Goal: Task Accomplishment & Management: Complete application form

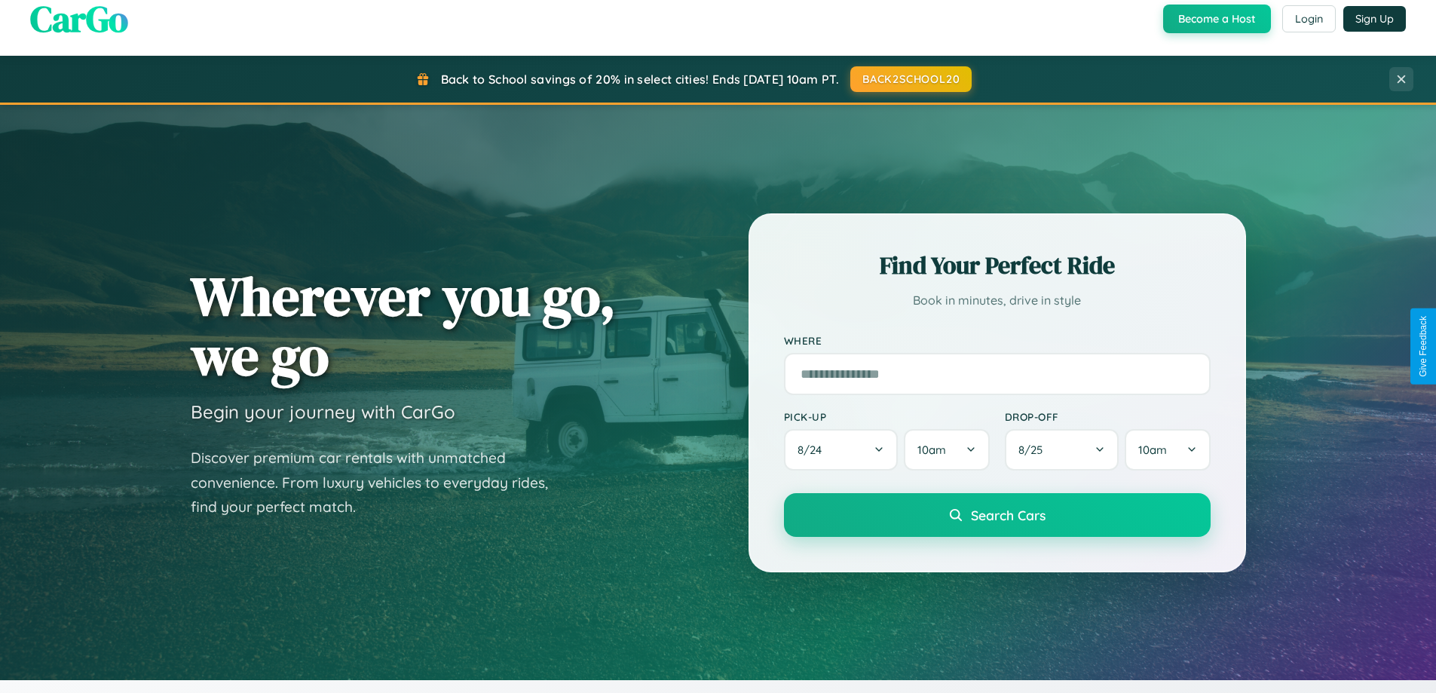
scroll to position [1766, 0]
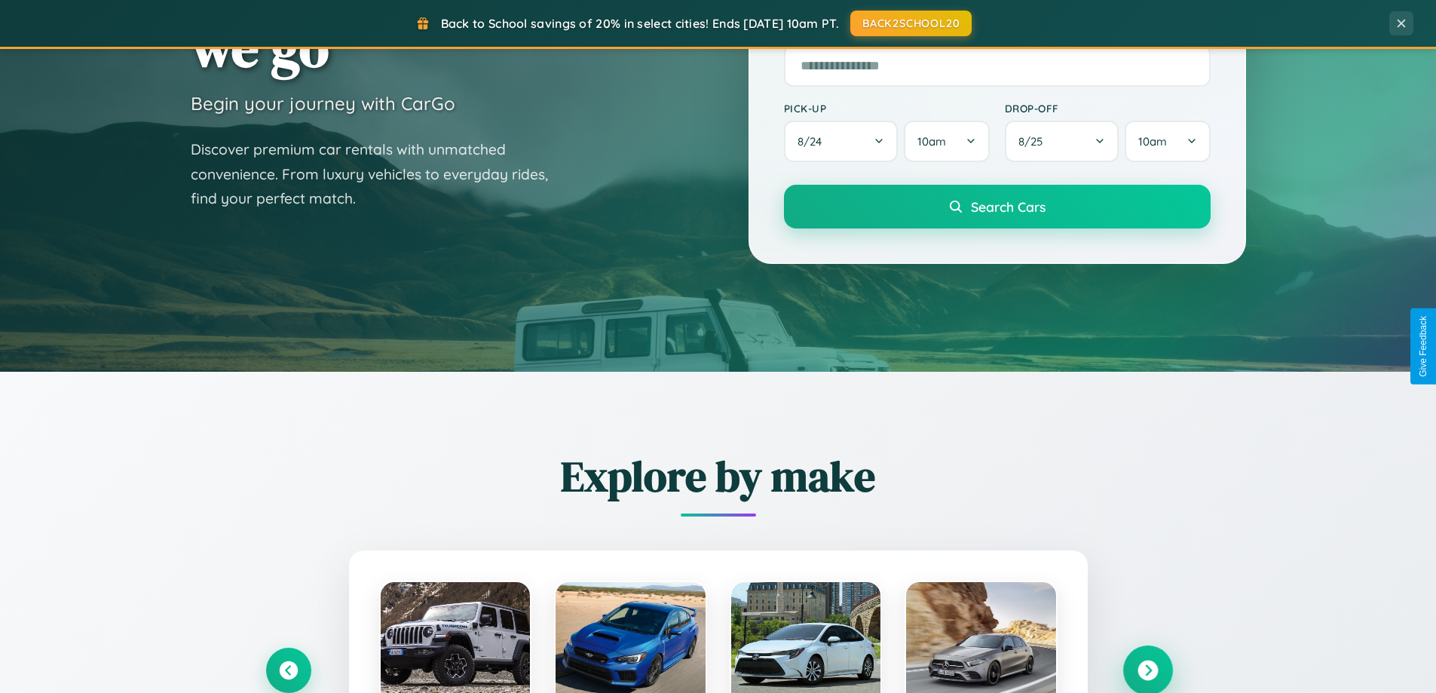
click at [1147, 669] on icon at bounding box center [1147, 670] width 20 height 20
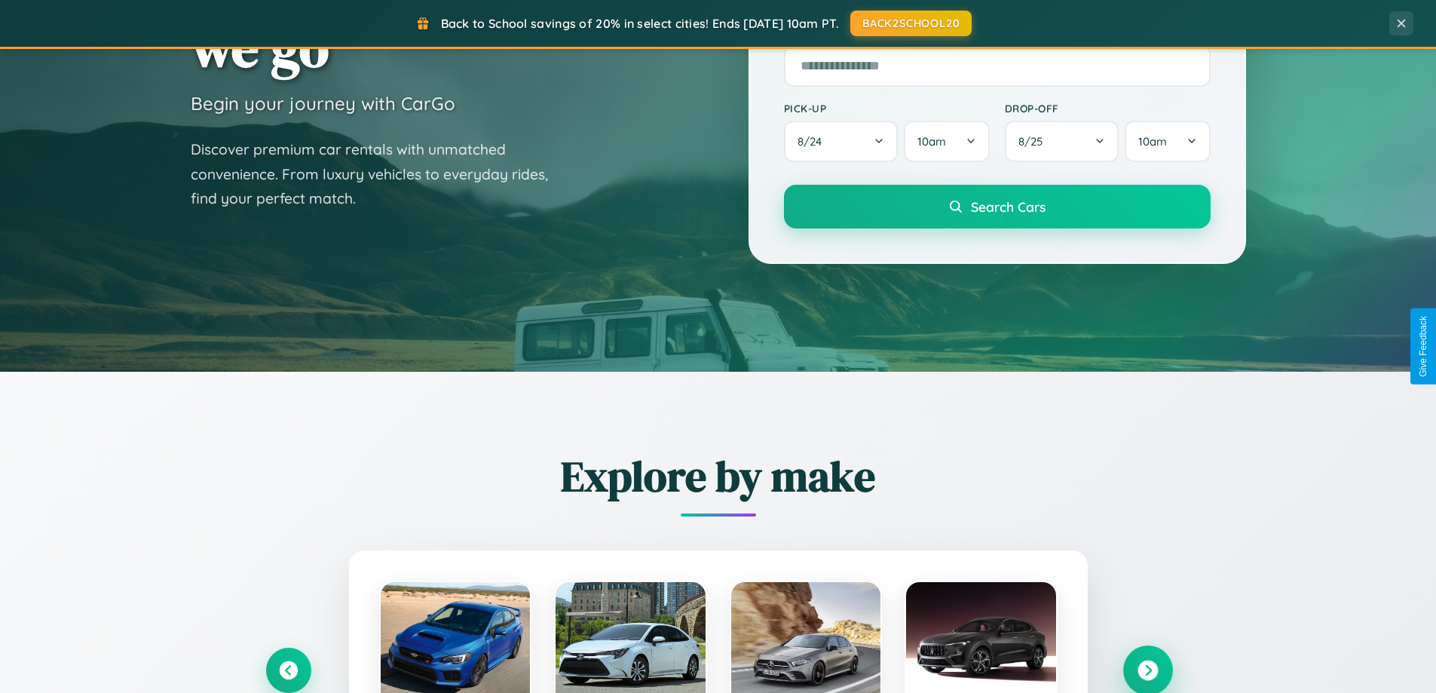
click at [1147, 669] on icon at bounding box center [1147, 670] width 20 height 20
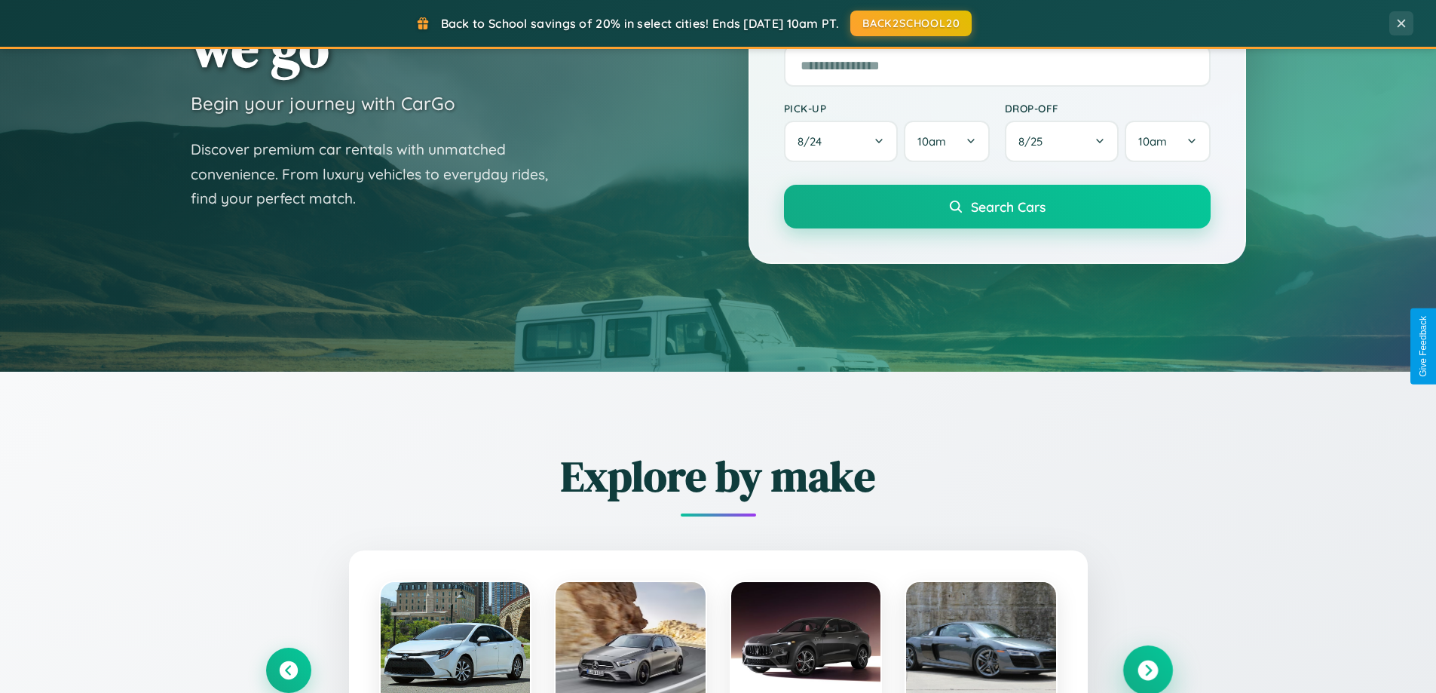
scroll to position [1037, 0]
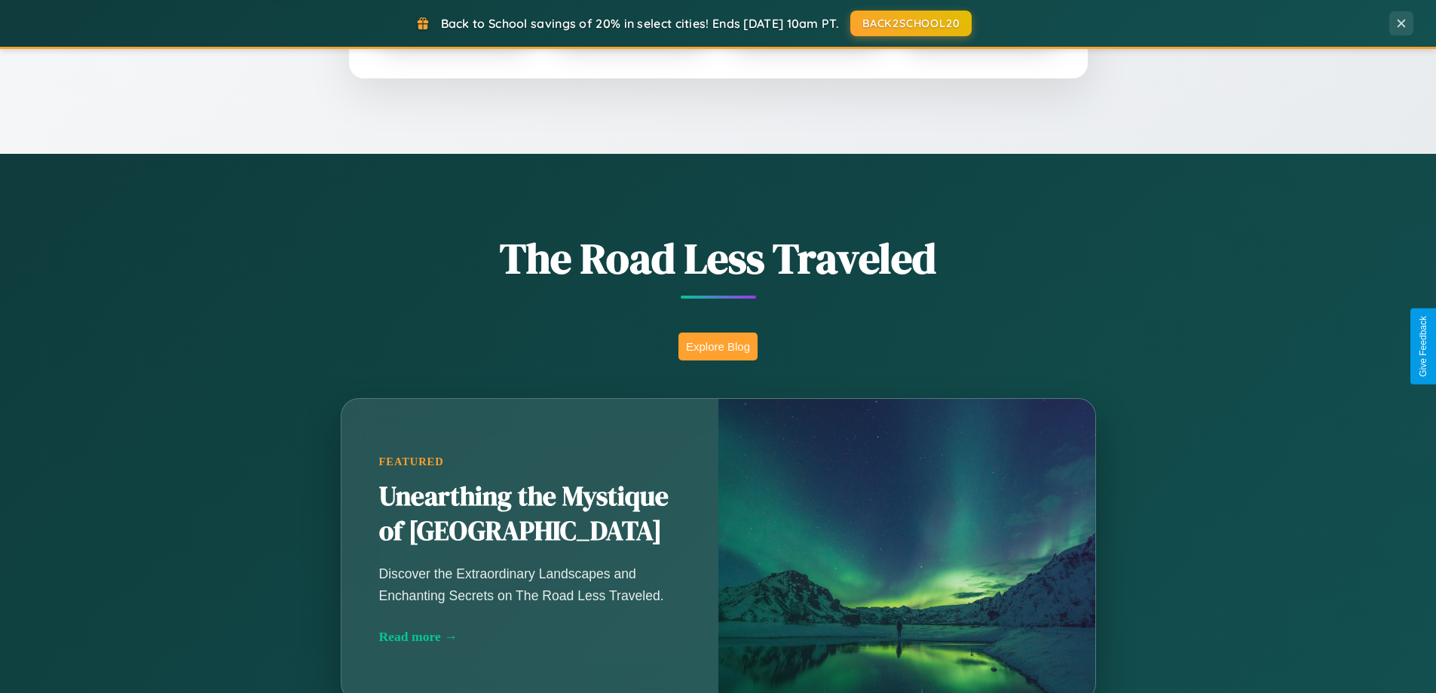
click at [718, 346] on button "Explore Blog" at bounding box center [717, 346] width 79 height 28
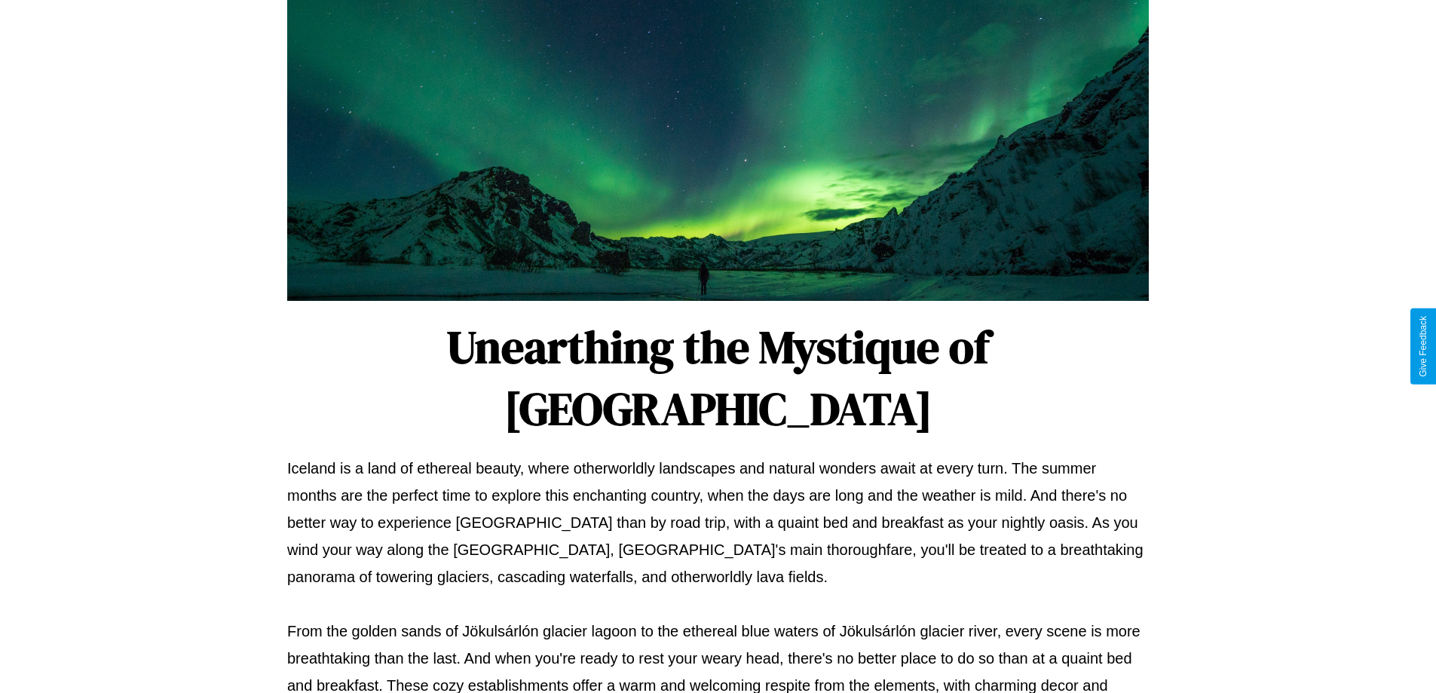
scroll to position [488, 0]
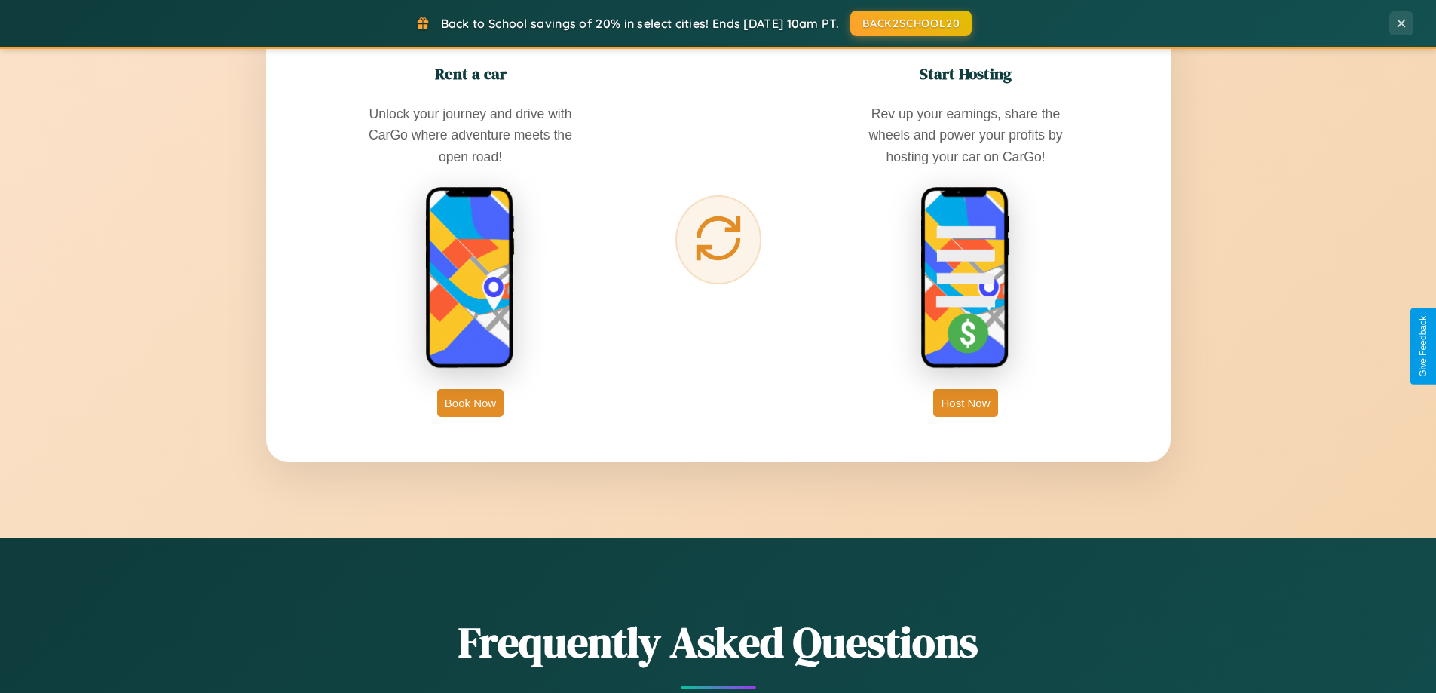
scroll to position [2422, 0]
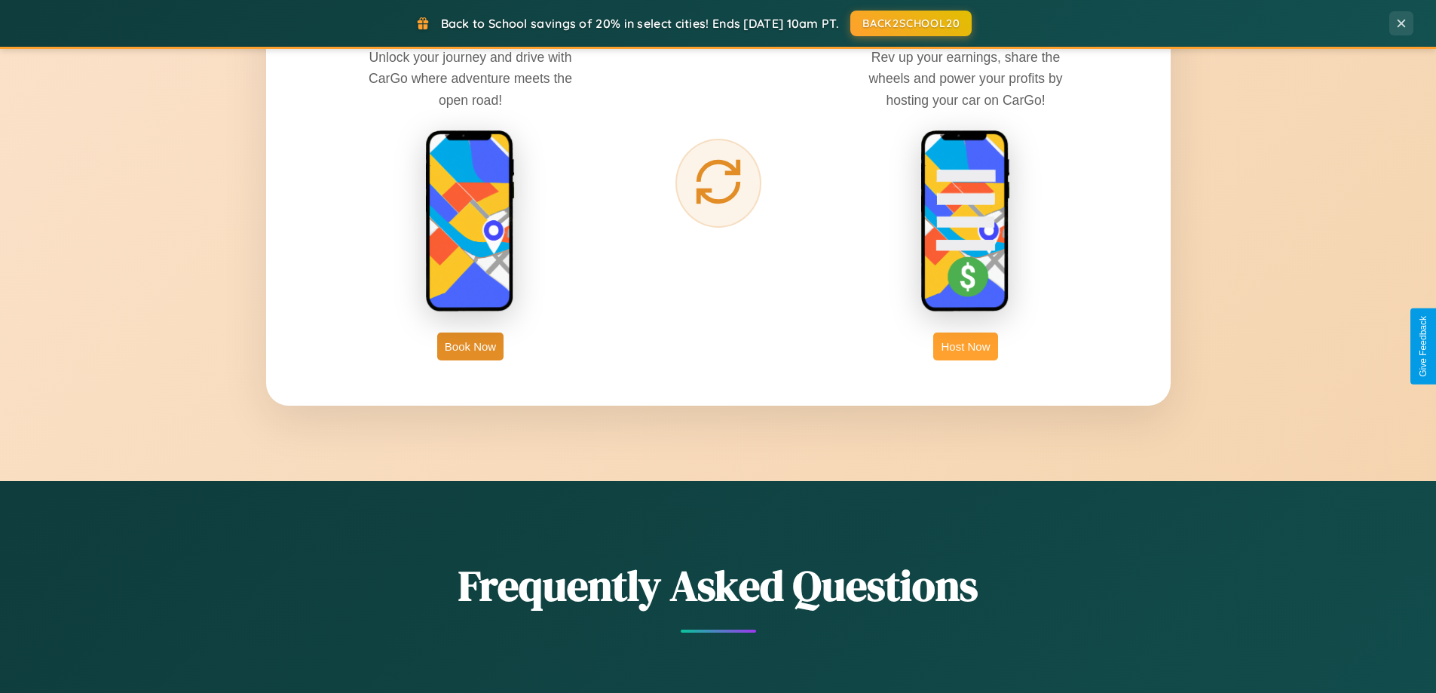
click at [965, 346] on button "Host Now" at bounding box center [965, 346] width 64 height 28
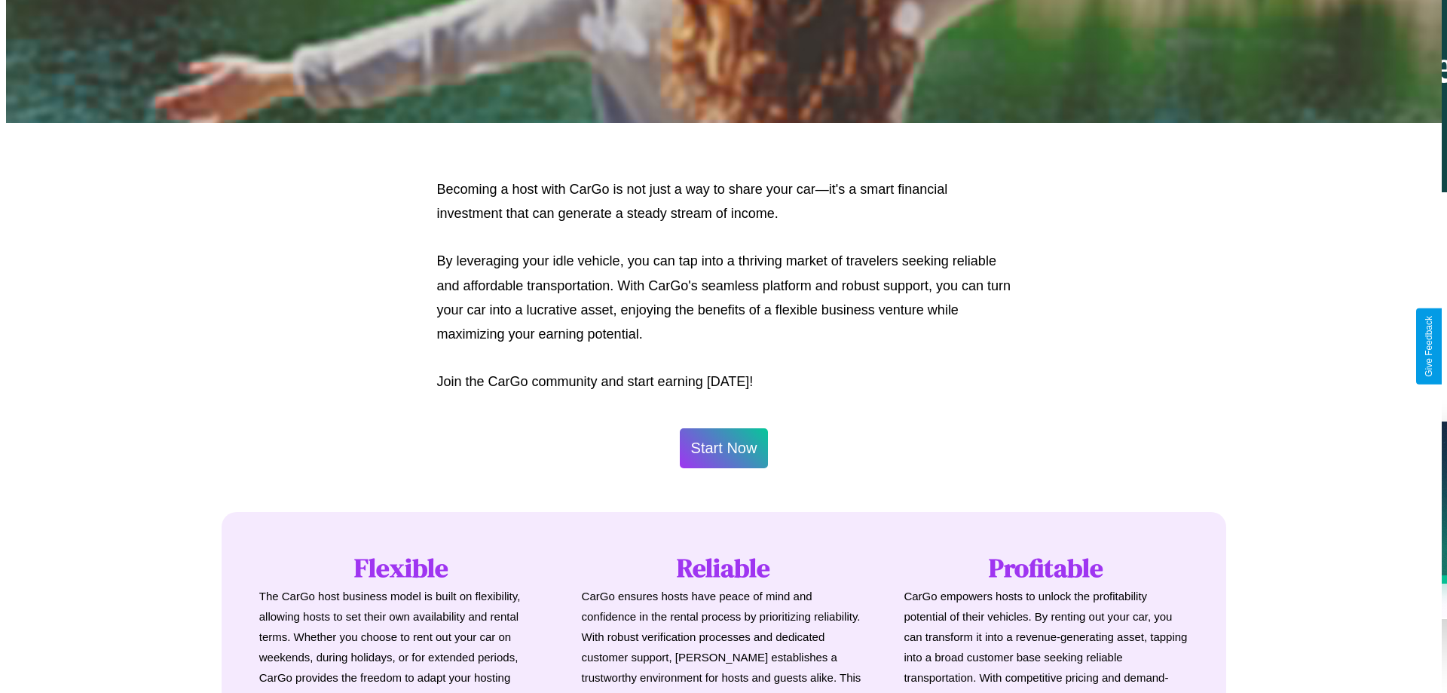
scroll to position [728, 0]
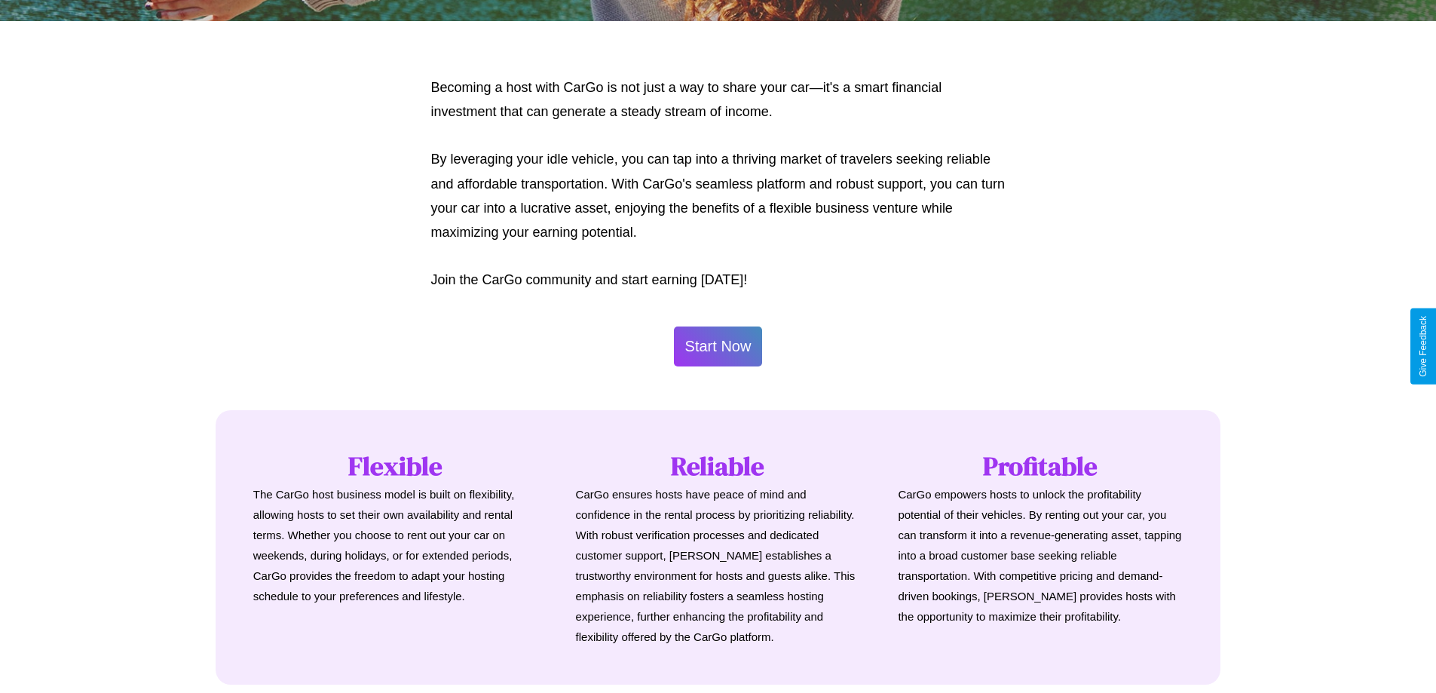
click at [718, 346] on button "Start Now" at bounding box center [718, 346] width 89 height 40
